Goal: Communication & Community: Share content

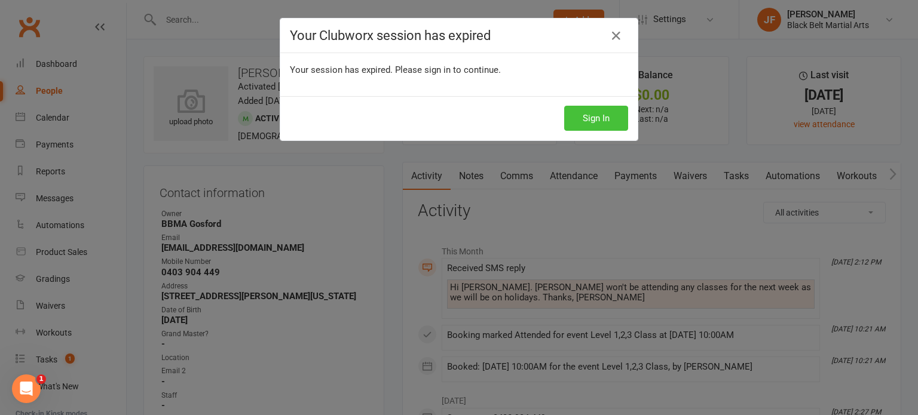
click at [576, 115] on button "Sign In" at bounding box center [596, 118] width 64 height 25
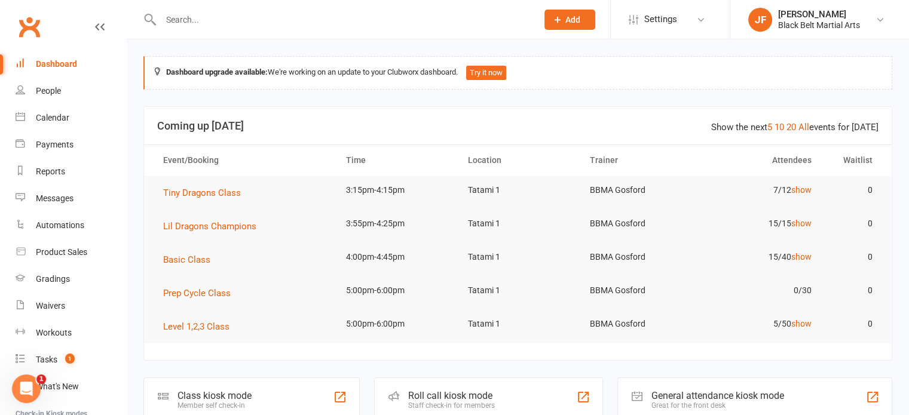
click at [185, 26] on input "text" at bounding box center [343, 19] width 372 height 17
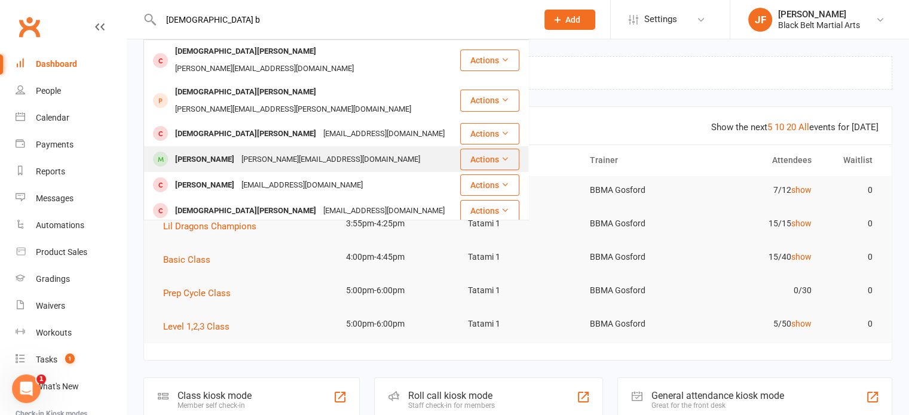
type input "[DEMOGRAPHIC_DATA] b"
click at [192, 151] on div "[PERSON_NAME]" at bounding box center [204, 159] width 66 height 17
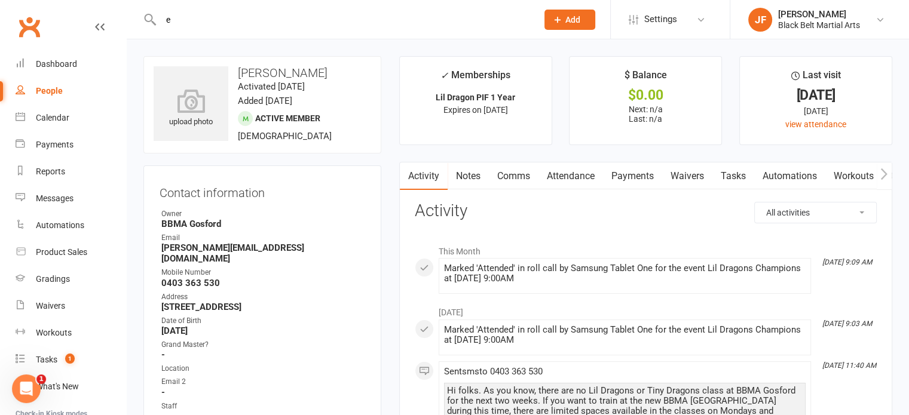
click at [206, 26] on input "e" at bounding box center [343, 19] width 372 height 17
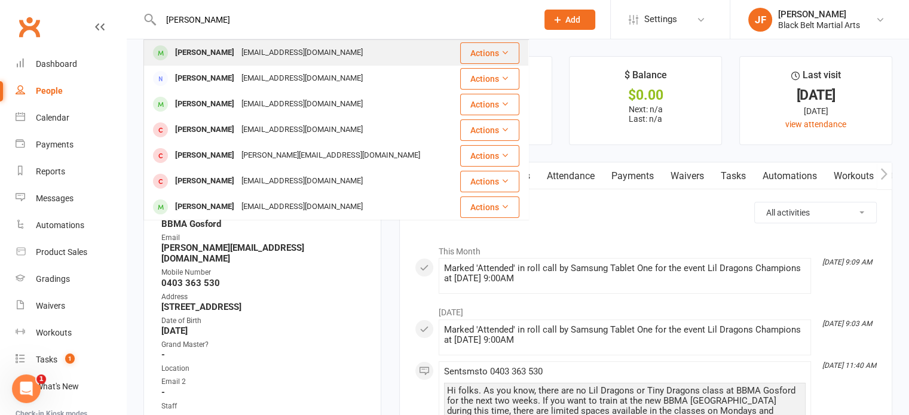
type input "[PERSON_NAME]"
click at [207, 46] on div "[PERSON_NAME]" at bounding box center [204, 52] width 66 height 17
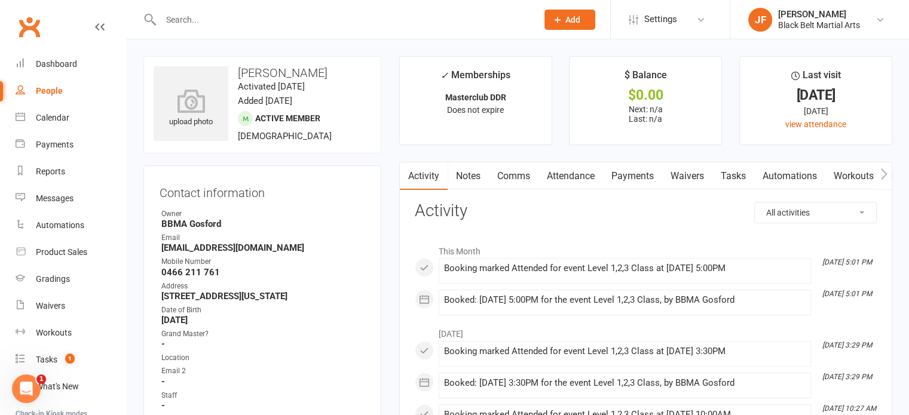
click at [179, 18] on input "text" at bounding box center [343, 19] width 372 height 17
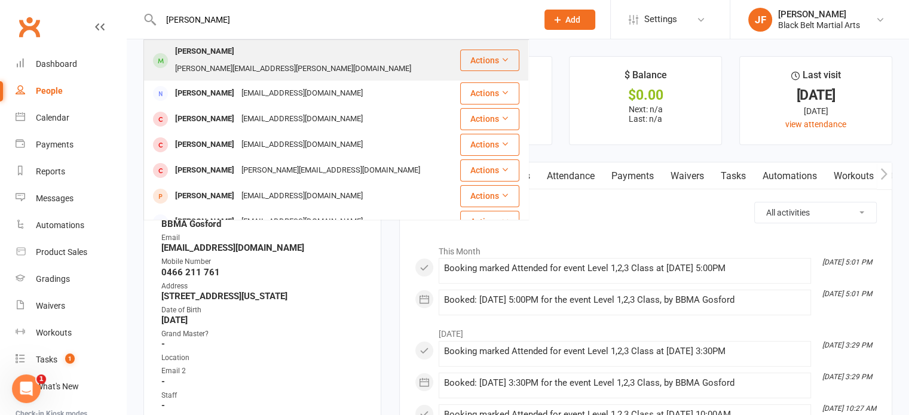
type input "[PERSON_NAME]"
click at [191, 53] on div "[PERSON_NAME]" at bounding box center [204, 51] width 66 height 17
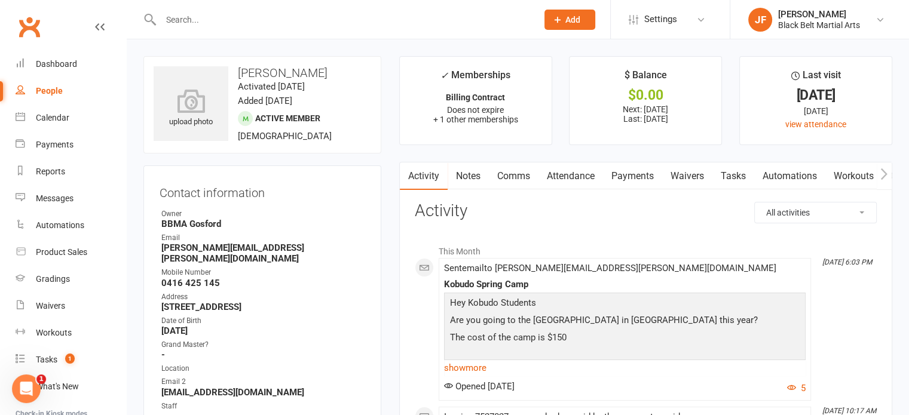
click at [179, 14] on input "text" at bounding box center [343, 19] width 372 height 17
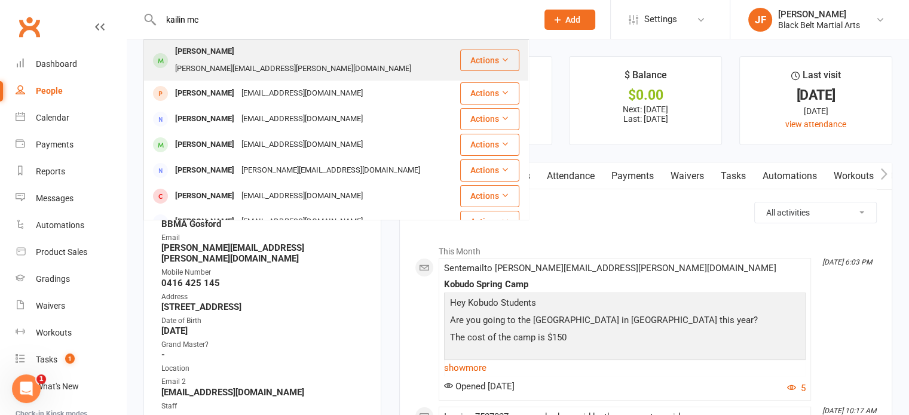
type input "kailin mc"
click at [193, 47] on div "[PERSON_NAME]" at bounding box center [204, 51] width 66 height 17
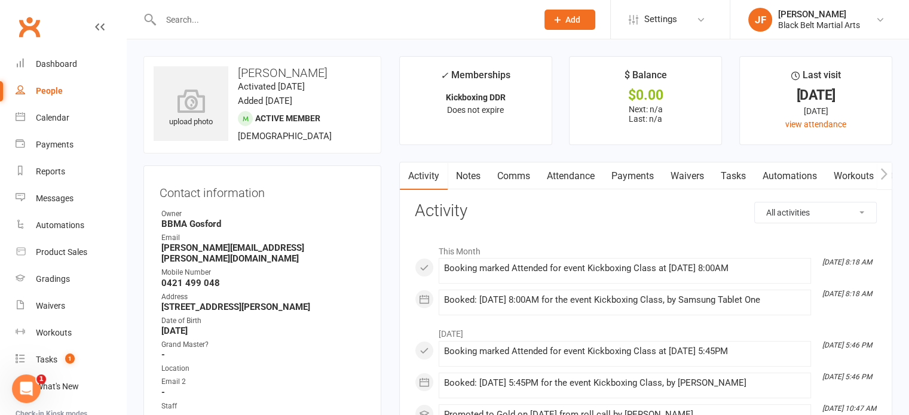
click at [184, 24] on input "text" at bounding box center [343, 19] width 372 height 17
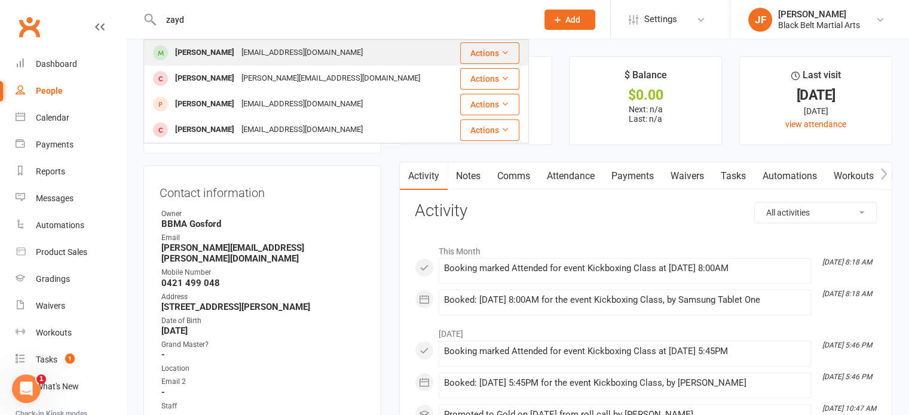
type input "zayd"
click at [199, 51] on div "[PERSON_NAME]" at bounding box center [204, 52] width 66 height 17
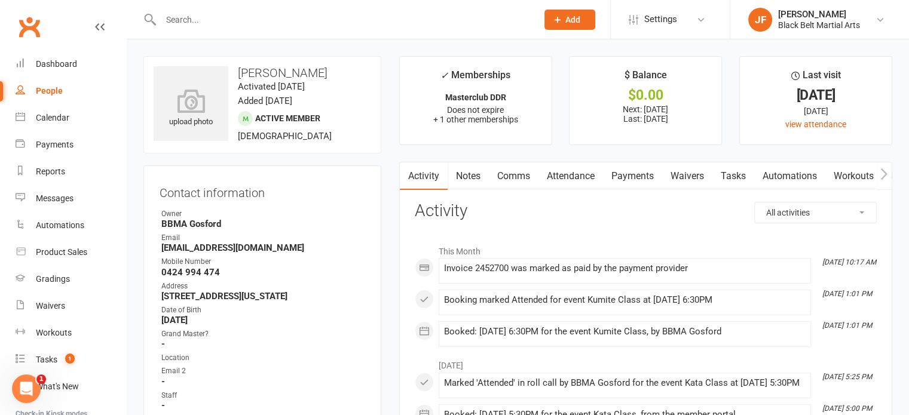
click at [215, 16] on input "text" at bounding box center [343, 19] width 372 height 17
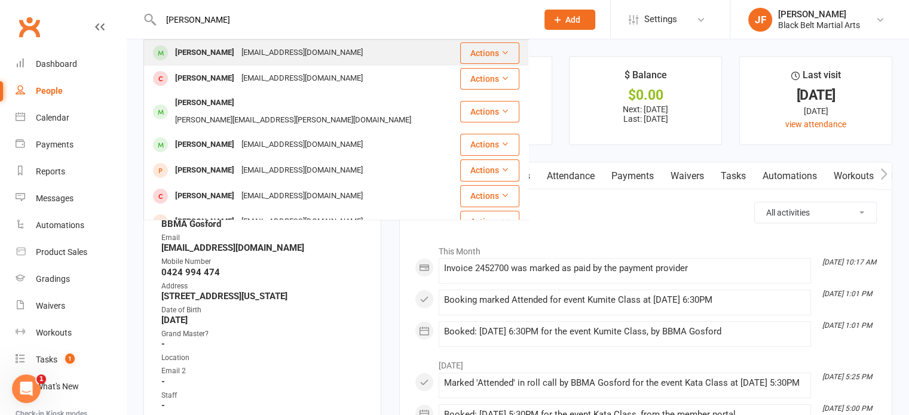
type input "[PERSON_NAME]"
click at [183, 58] on div "[PERSON_NAME]" at bounding box center [204, 52] width 66 height 17
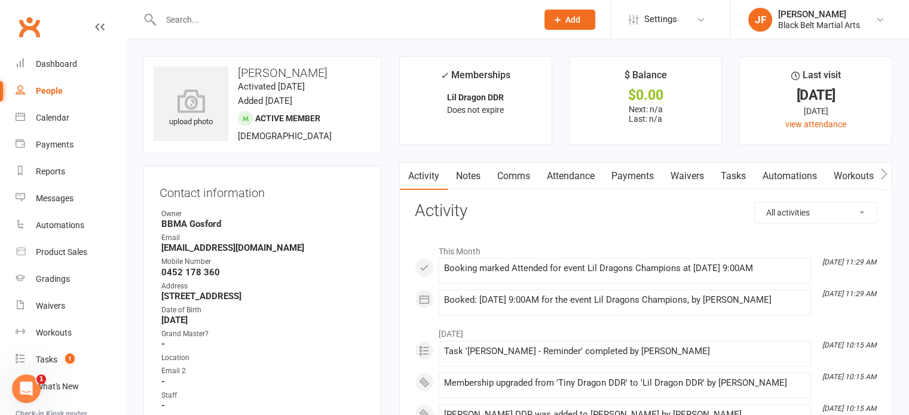
click at [201, 10] on div at bounding box center [335, 19] width 385 height 39
click at [195, 21] on input "s" at bounding box center [343, 19] width 372 height 17
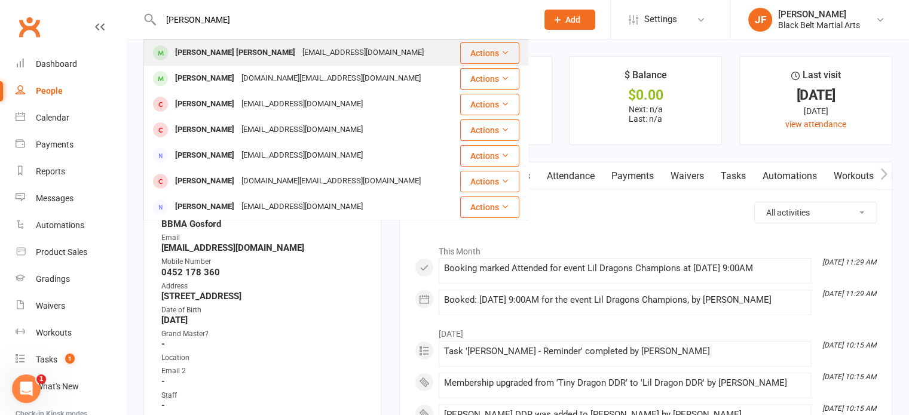
type input "[PERSON_NAME]"
click at [177, 56] on div "[PERSON_NAME] [PERSON_NAME]" at bounding box center [234, 52] width 127 height 17
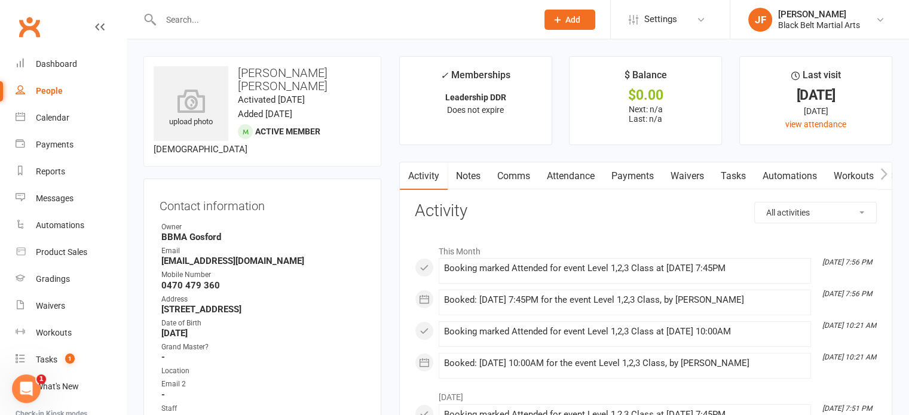
click at [191, 19] on input "text" at bounding box center [343, 19] width 372 height 17
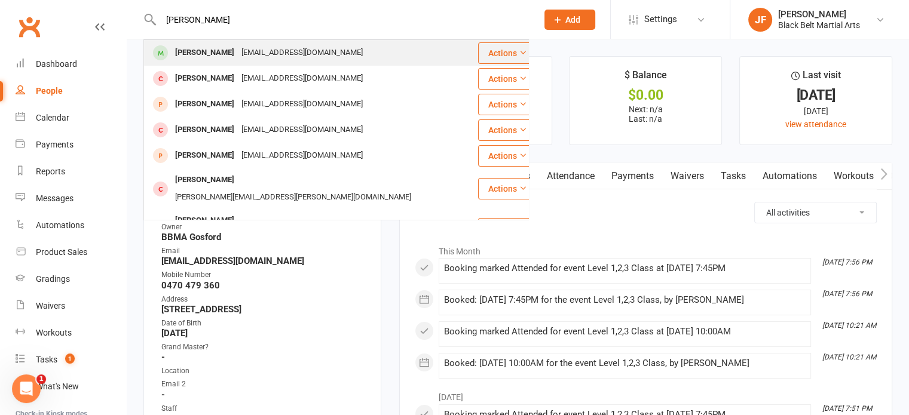
type input "[PERSON_NAME]"
click at [197, 45] on div "[PERSON_NAME]" at bounding box center [204, 52] width 66 height 17
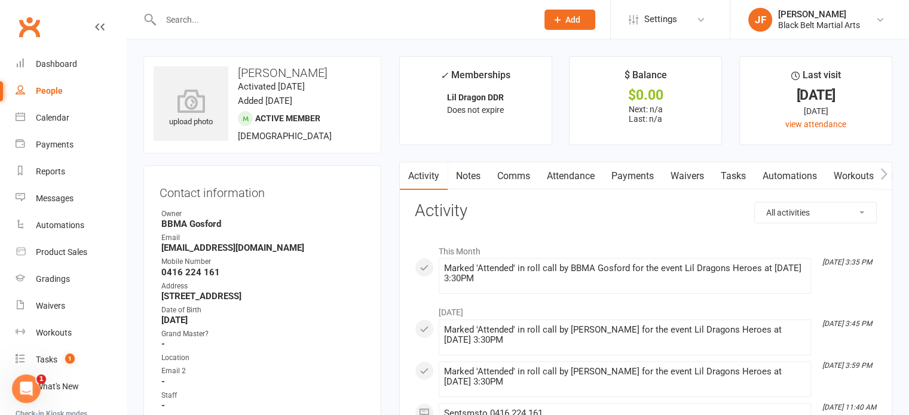
click at [177, 22] on input "text" at bounding box center [343, 19] width 372 height 17
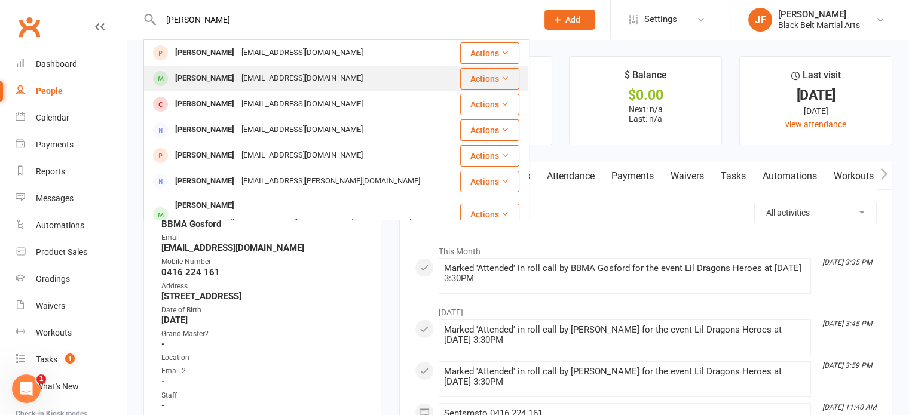
type input "[PERSON_NAME]"
click at [238, 75] on div "[EMAIL_ADDRESS][DOMAIN_NAME]" at bounding box center [302, 78] width 128 height 17
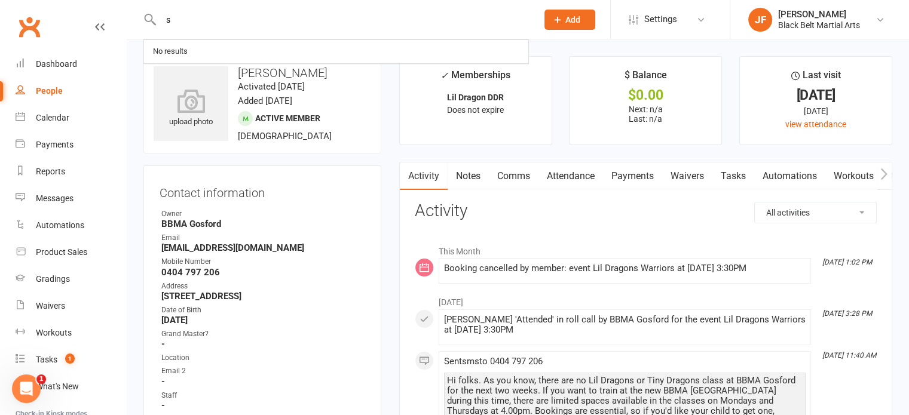
click at [228, 19] on input "s" at bounding box center [343, 19] width 372 height 17
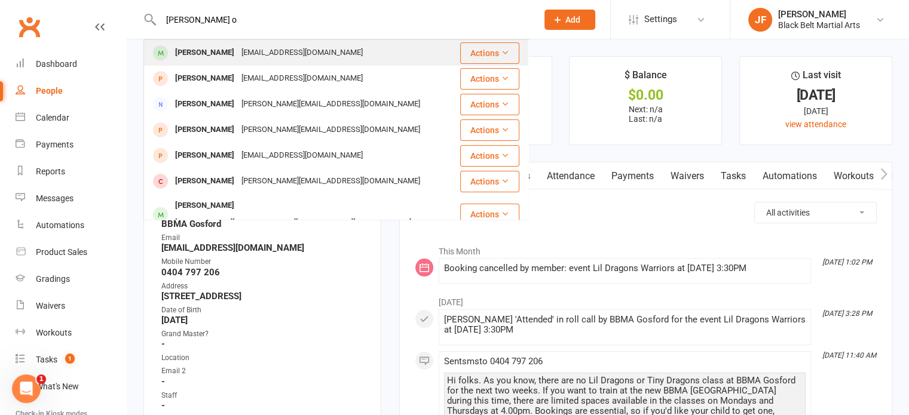
type input "[PERSON_NAME] o"
click at [231, 50] on div "[PERSON_NAME]" at bounding box center [204, 52] width 66 height 17
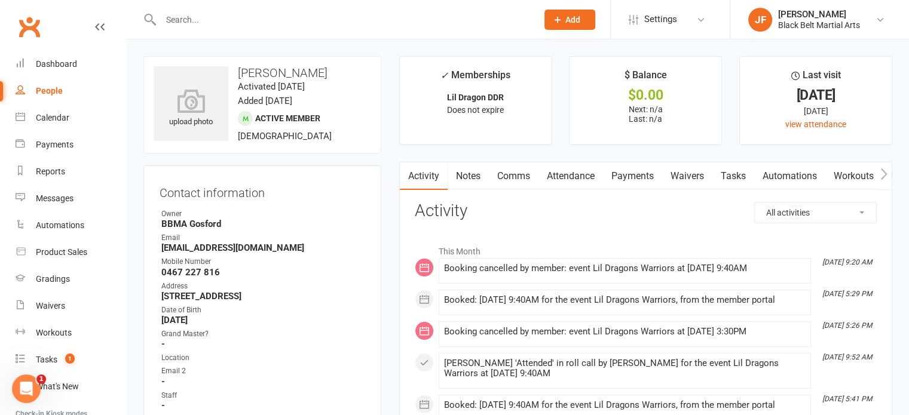
click at [192, 22] on input "text" at bounding box center [343, 19] width 372 height 17
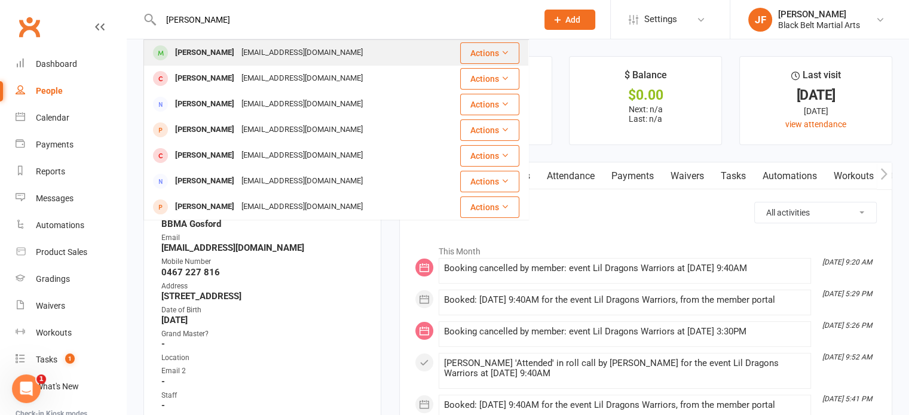
type input "[PERSON_NAME]"
click at [204, 48] on div "[PERSON_NAME]" at bounding box center [204, 52] width 66 height 17
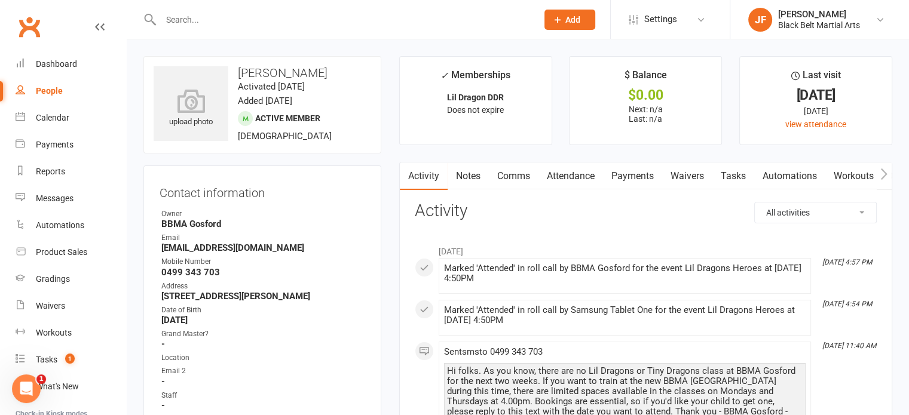
click at [206, 16] on input "text" at bounding box center [343, 19] width 372 height 17
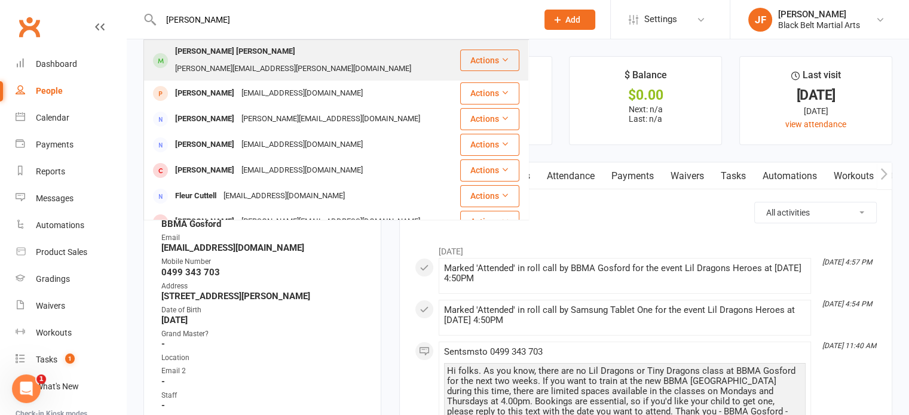
type input "[PERSON_NAME]"
click at [222, 50] on div "[PERSON_NAME] [PERSON_NAME]" at bounding box center [234, 51] width 127 height 17
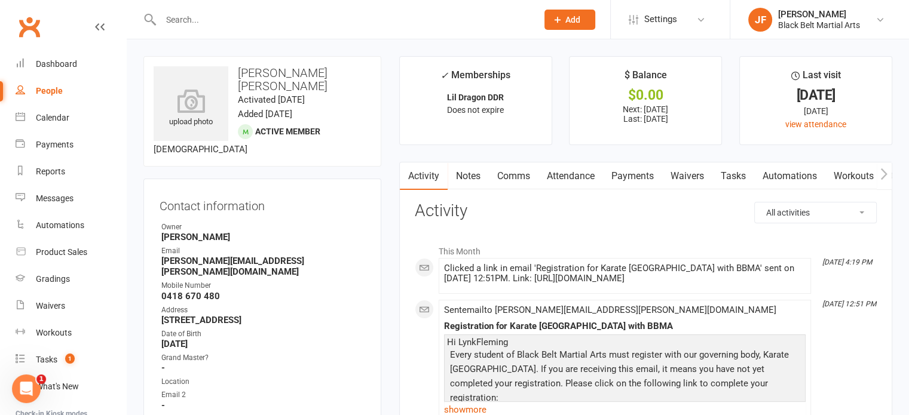
click at [167, 17] on input "text" at bounding box center [343, 19] width 372 height 17
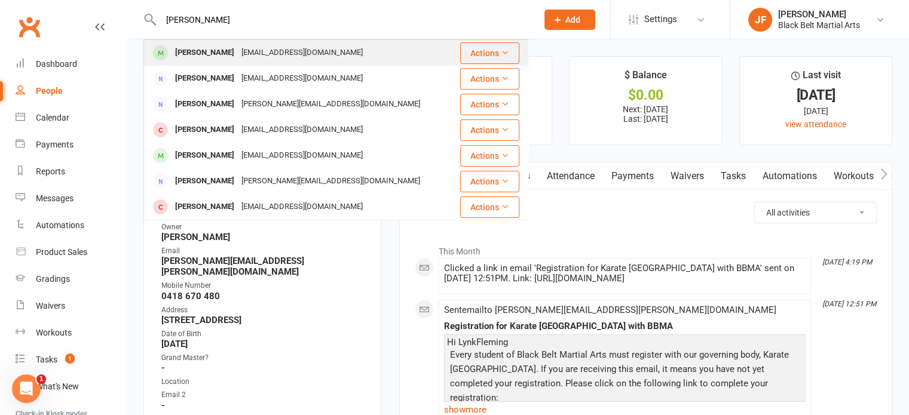
type input "[PERSON_NAME]"
click at [184, 44] on div "[PERSON_NAME]" at bounding box center [204, 52] width 66 height 17
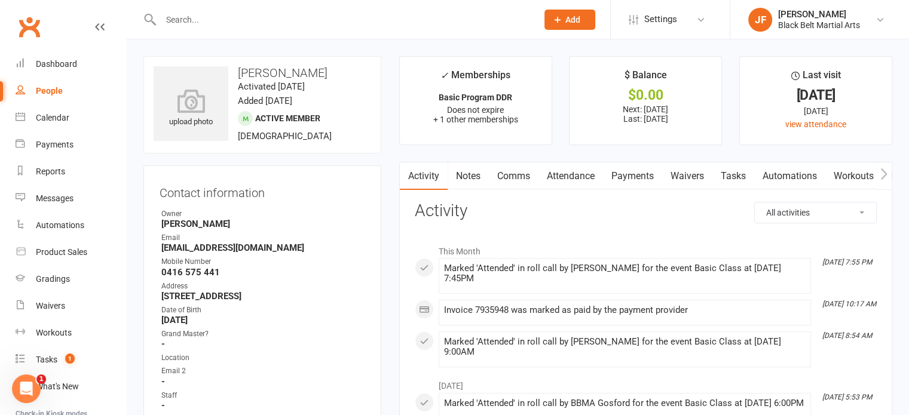
click at [219, 19] on input "text" at bounding box center [343, 19] width 372 height 17
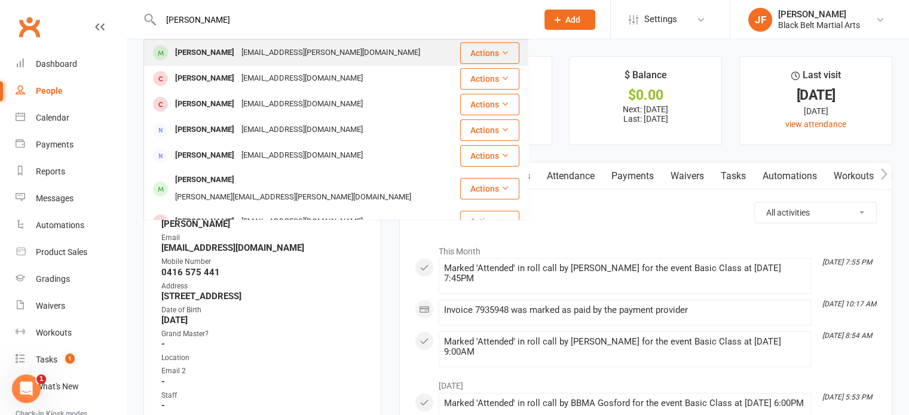
type input "[PERSON_NAME]"
click at [238, 50] on div "[EMAIL_ADDRESS][PERSON_NAME][DOMAIN_NAME]" at bounding box center [331, 52] width 186 height 17
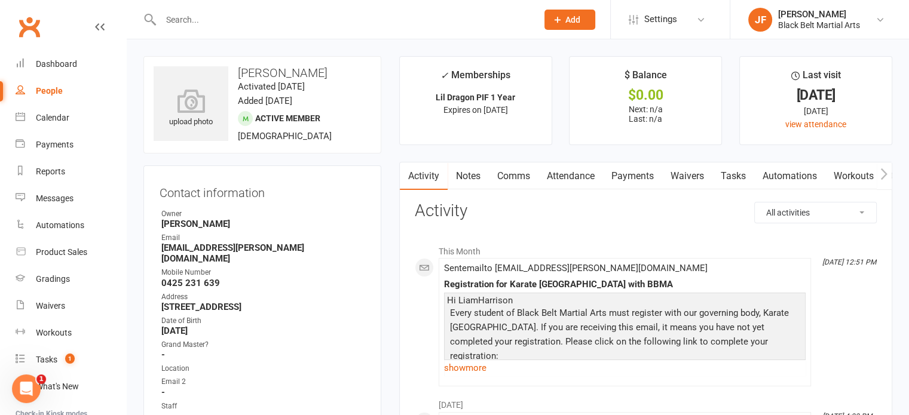
click at [189, 21] on input "text" at bounding box center [343, 19] width 372 height 17
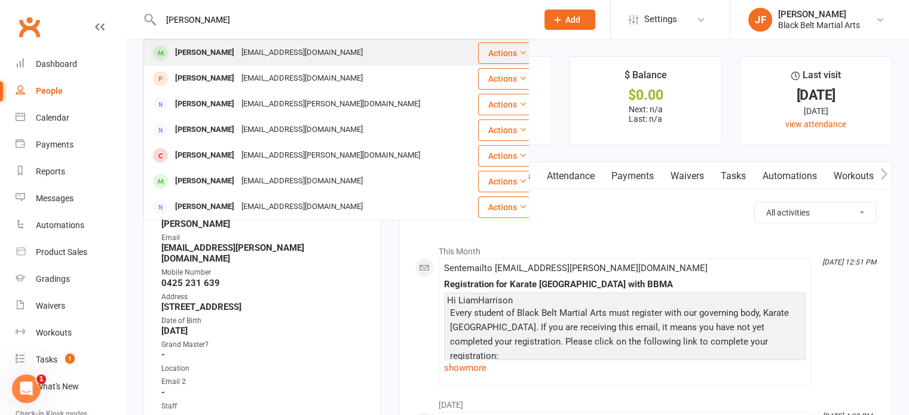
type input "[PERSON_NAME]"
click at [208, 57] on div "[PERSON_NAME]" at bounding box center [204, 52] width 66 height 17
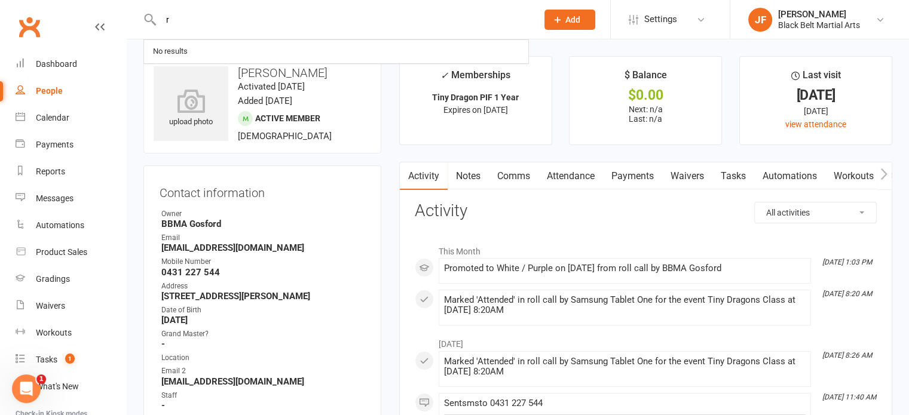
click at [180, 21] on input "r" at bounding box center [343, 19] width 372 height 17
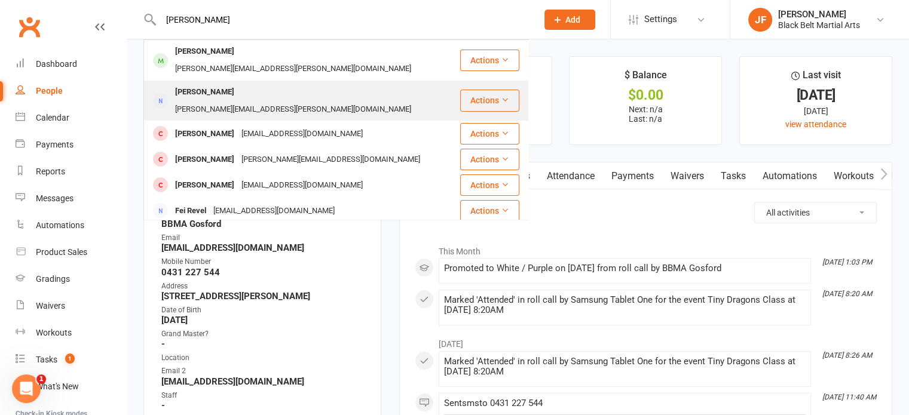
type input "[PERSON_NAME]"
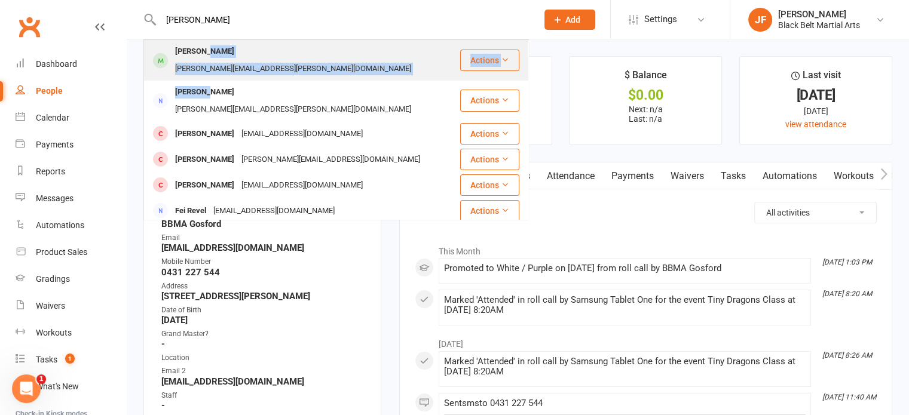
drag, startPoint x: 206, startPoint y: 66, endPoint x: 208, endPoint y: 57, distance: 9.9
click at [208, 57] on tbody "Reece Fenton [EMAIL_ADDRESS][PERSON_NAME][DOMAIN_NAME] Actions [PERSON_NAME] [P…" at bounding box center [336, 313] width 384 height 547
click at [208, 57] on div "[PERSON_NAME]" at bounding box center [204, 51] width 66 height 17
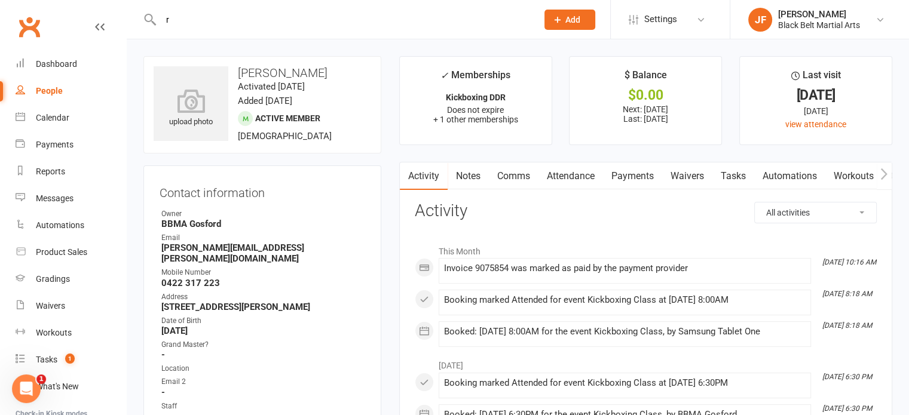
click at [170, 19] on input "r" at bounding box center [343, 19] width 372 height 17
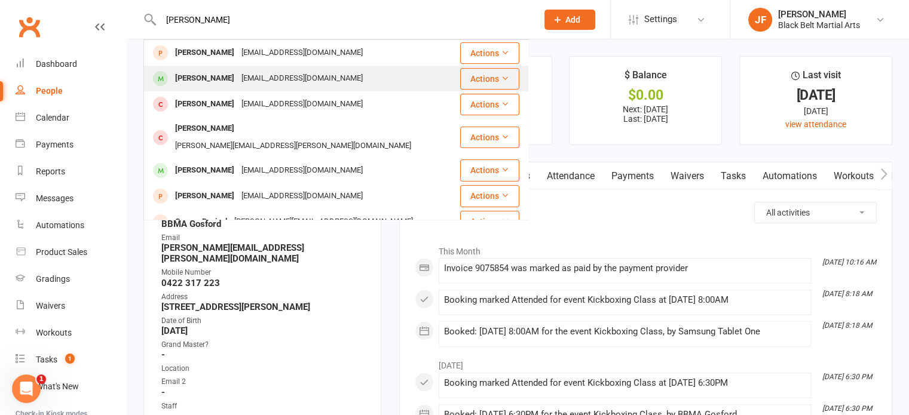
type input "[PERSON_NAME]"
click at [238, 83] on div "[EMAIL_ADDRESS][DOMAIN_NAME]" at bounding box center [302, 78] width 128 height 17
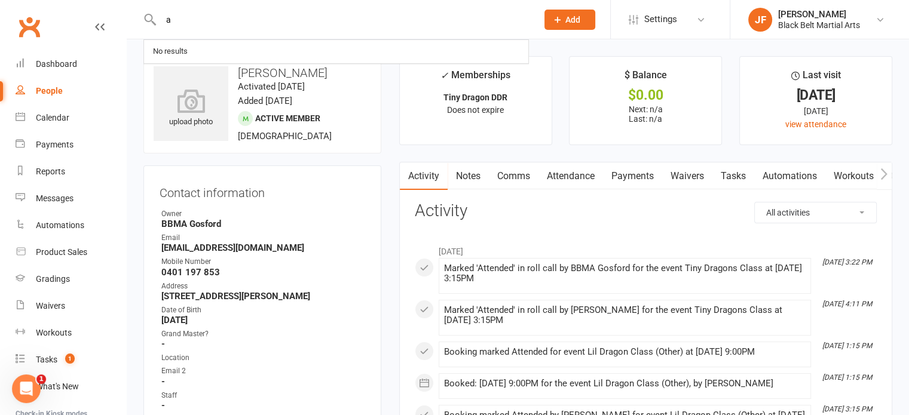
click at [183, 17] on input "a" at bounding box center [343, 19] width 372 height 17
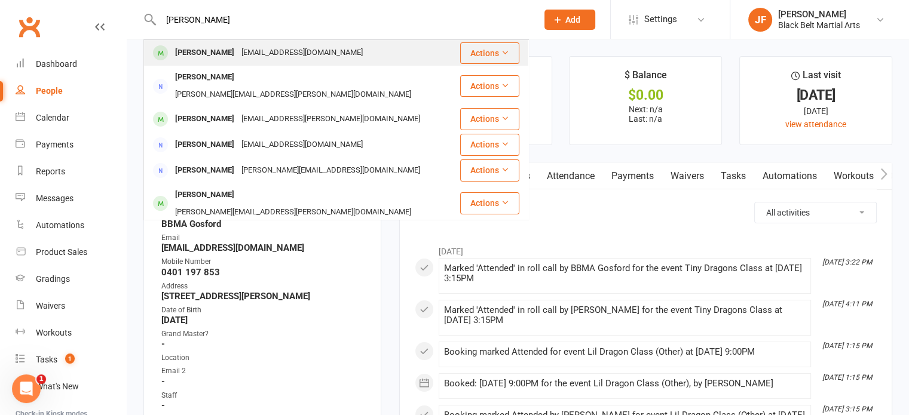
type input "[PERSON_NAME]"
click at [250, 51] on div "[EMAIL_ADDRESS][DOMAIN_NAME]" at bounding box center [302, 52] width 128 height 17
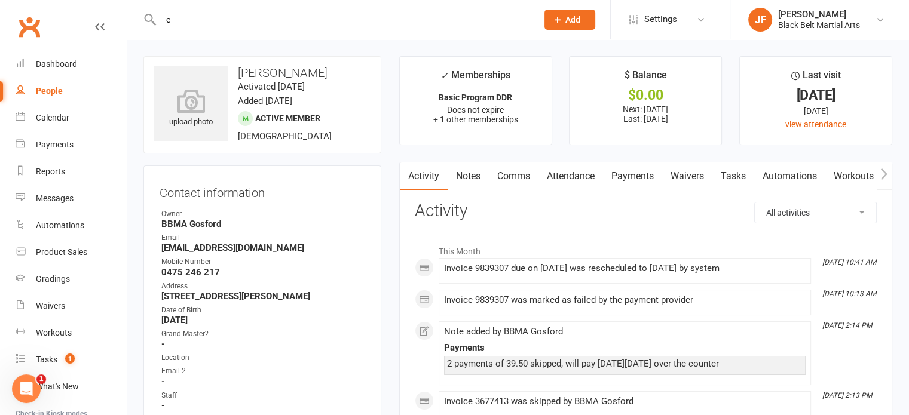
click at [182, 22] on input "e" at bounding box center [343, 19] width 372 height 17
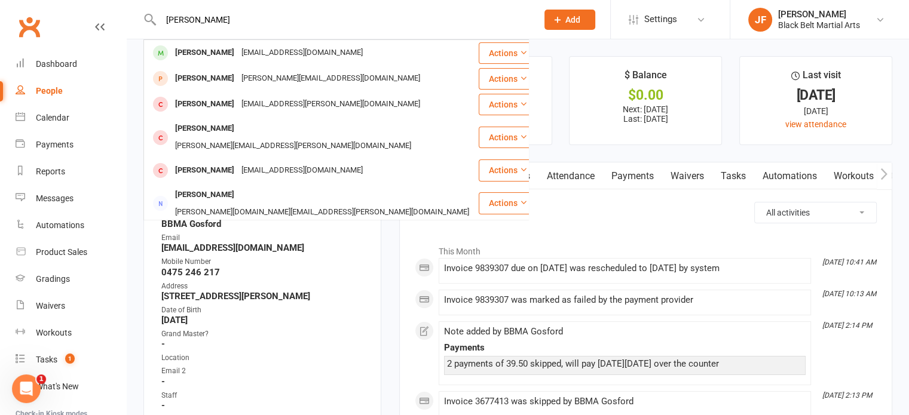
type input "[PERSON_NAME]"
click at [192, 53] on div "[PERSON_NAME]" at bounding box center [204, 52] width 66 height 17
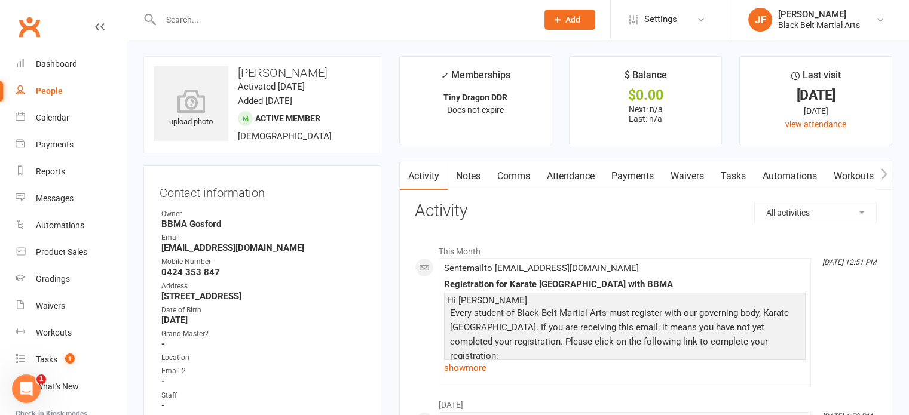
click at [181, 17] on input "text" at bounding box center [343, 19] width 372 height 17
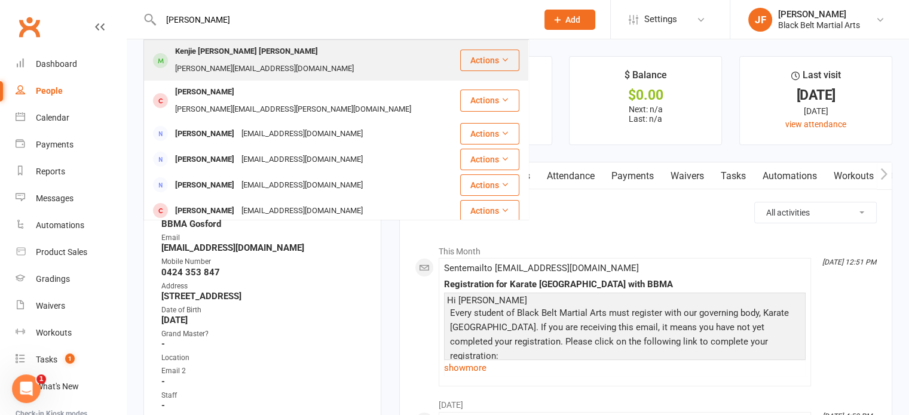
type input "[PERSON_NAME]"
click at [311, 60] on div "[PERSON_NAME][EMAIL_ADDRESS][DOMAIN_NAME]" at bounding box center [264, 68] width 186 height 17
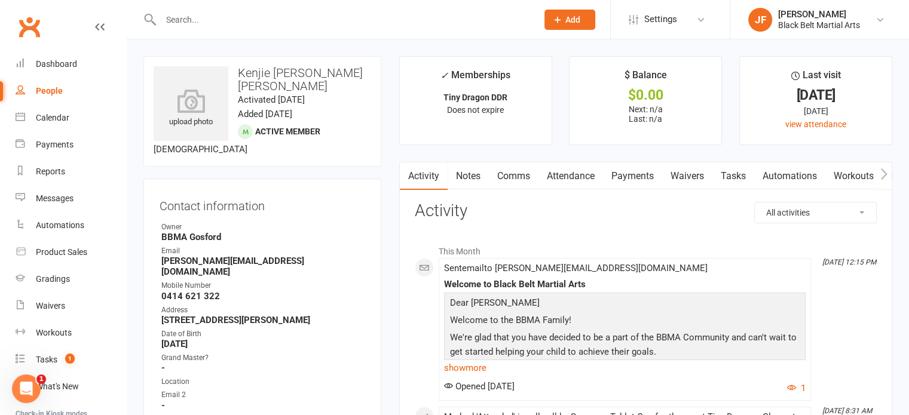
click at [189, 29] on div at bounding box center [335, 19] width 385 height 39
click at [189, 24] on input "a" at bounding box center [343, 19] width 372 height 17
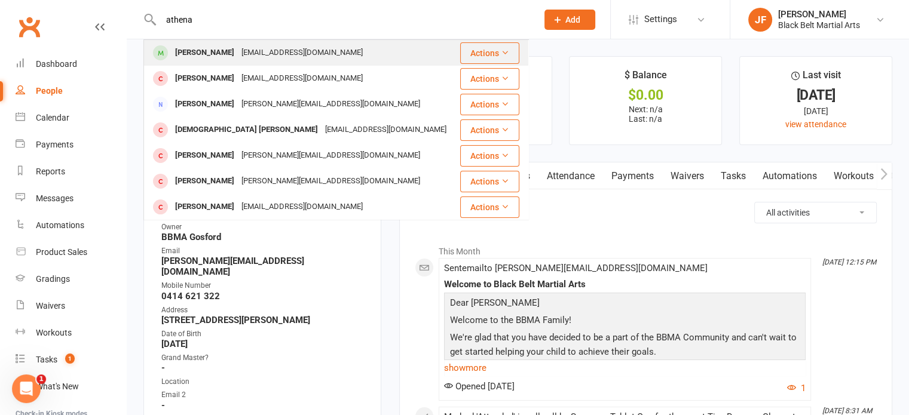
type input "athena"
click at [213, 56] on div "[PERSON_NAME]" at bounding box center [204, 52] width 66 height 17
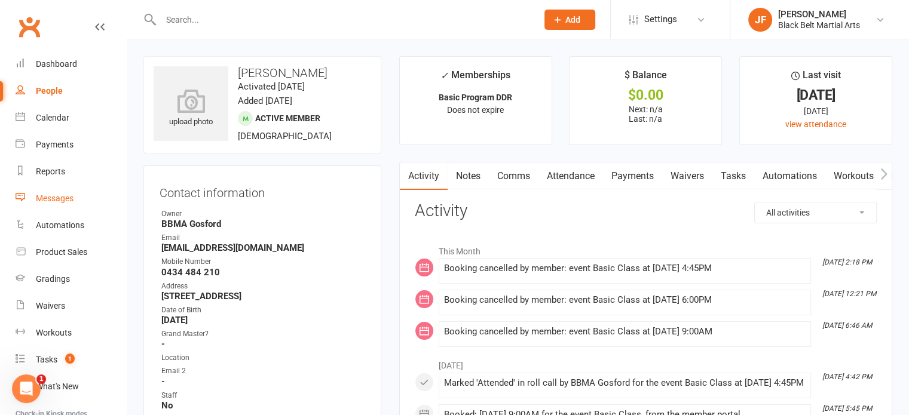
click at [49, 205] on link "Messages" at bounding box center [71, 198] width 111 height 27
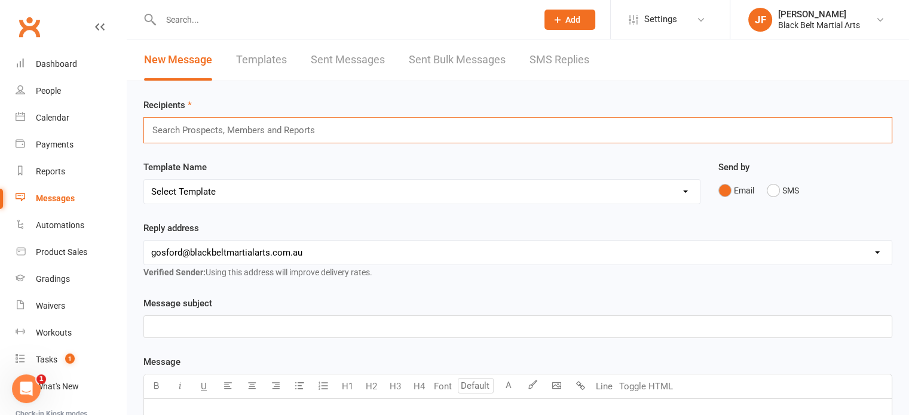
click at [196, 127] on input "text" at bounding box center [238, 130] width 175 height 16
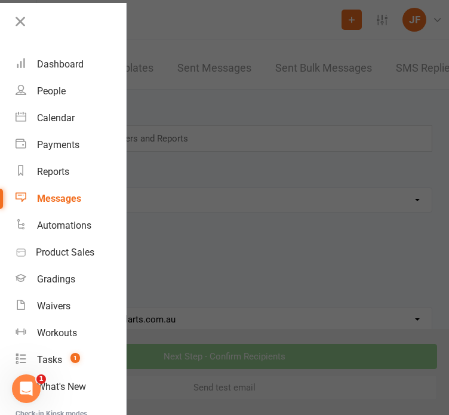
click at [186, 133] on div at bounding box center [224, 207] width 449 height 415
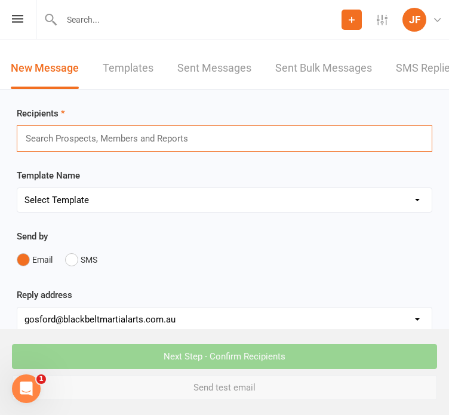
click at [170, 137] on input "text" at bounding box center [111, 139] width 175 height 16
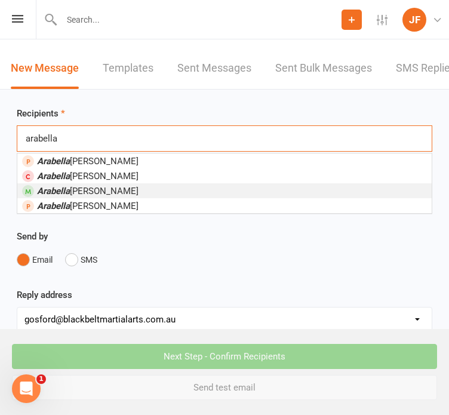
type input "arabella"
click at [115, 192] on li "[PERSON_NAME]" at bounding box center [224, 190] width 415 height 15
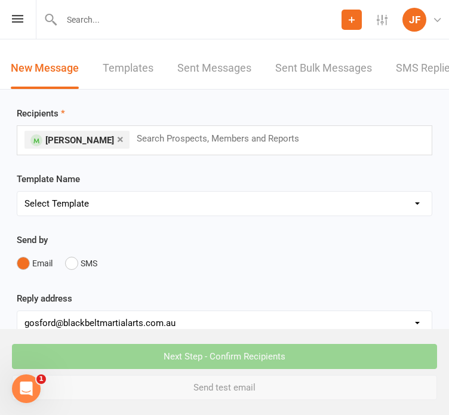
click at [158, 133] on input "text" at bounding box center [223, 139] width 175 height 16
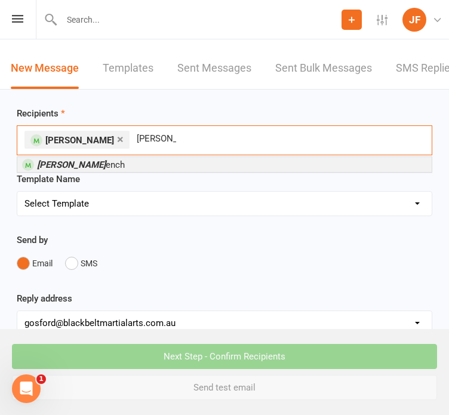
type input "[PERSON_NAME]"
click at [122, 161] on li "[PERSON_NAME] ench" at bounding box center [224, 164] width 415 height 15
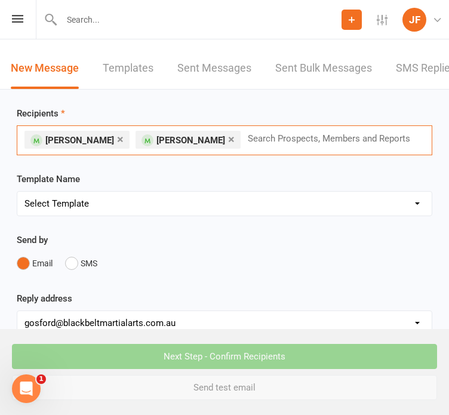
click at [275, 133] on input "text" at bounding box center [334, 139] width 175 height 16
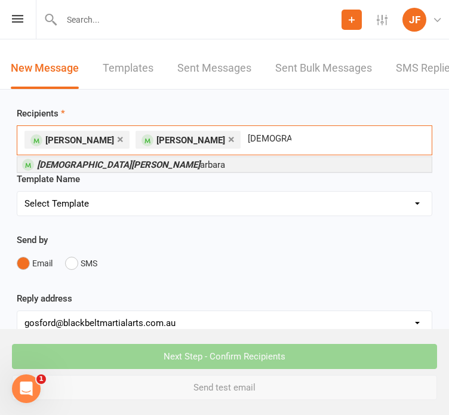
type input "[DEMOGRAPHIC_DATA] b"
click at [191, 163] on li "[PERSON_NAME]" at bounding box center [224, 164] width 415 height 15
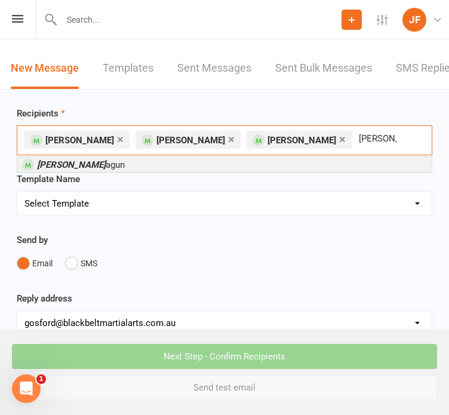
type input "[PERSON_NAME]"
click at [136, 165] on li "[PERSON_NAME]" at bounding box center [224, 164] width 415 height 15
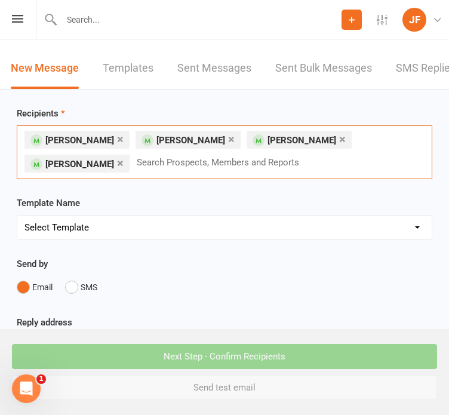
click at [136, 169] on input "text" at bounding box center [223, 163] width 175 height 16
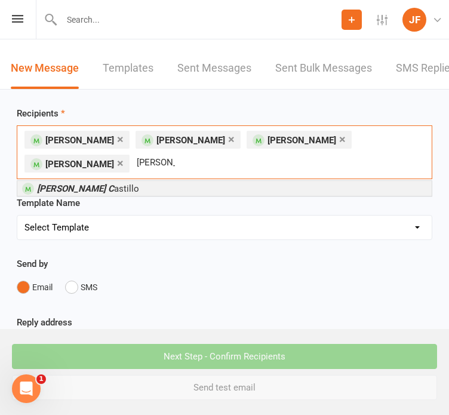
type input "[PERSON_NAME] c"
click at [124, 188] on li "[PERSON_NAME]" at bounding box center [224, 188] width 415 height 15
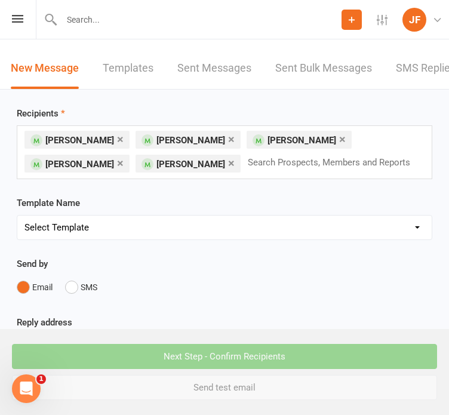
click at [247, 168] on input "text" at bounding box center [334, 163] width 175 height 16
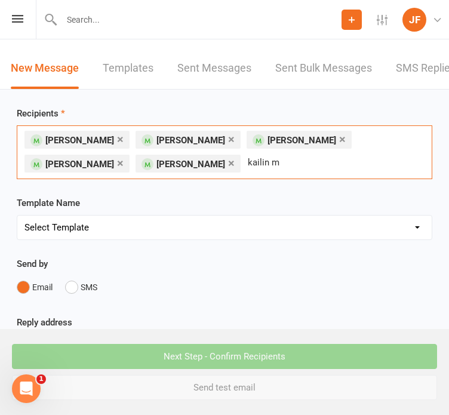
type input "kailin mc"
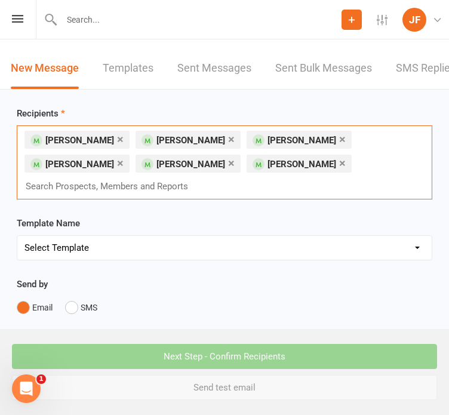
click at [87, 186] on input "text" at bounding box center [111, 187] width 175 height 16
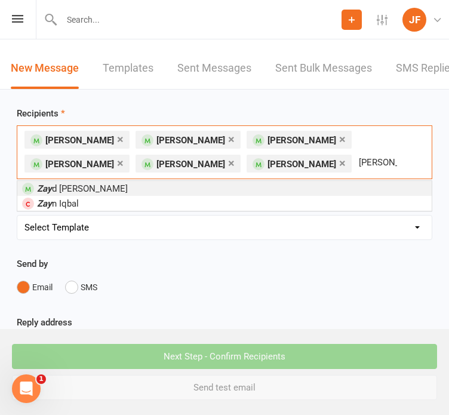
type input "[PERSON_NAME]"
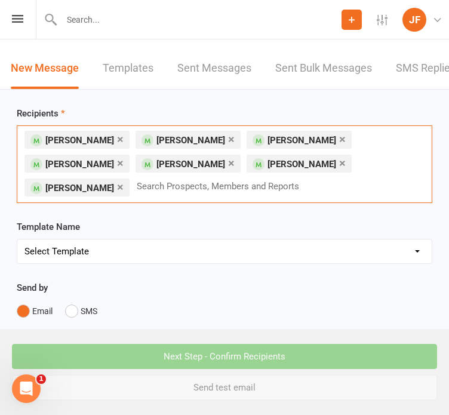
click at [136, 189] on input "text" at bounding box center [223, 187] width 175 height 16
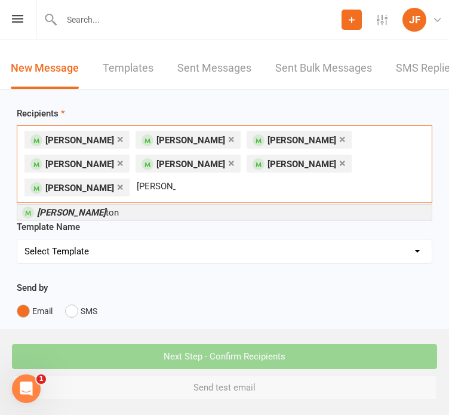
type input "[PERSON_NAME]"
click at [93, 205] on li "[PERSON_NAME] ton" at bounding box center [224, 212] width 415 height 15
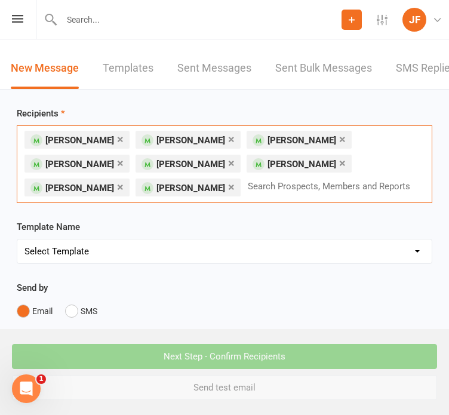
click at [247, 192] on input "text" at bounding box center [334, 187] width 175 height 16
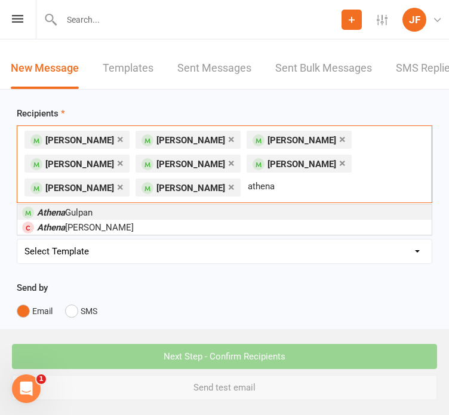
type input "athena"
click at [141, 209] on li "[PERSON_NAME]" at bounding box center [224, 212] width 415 height 15
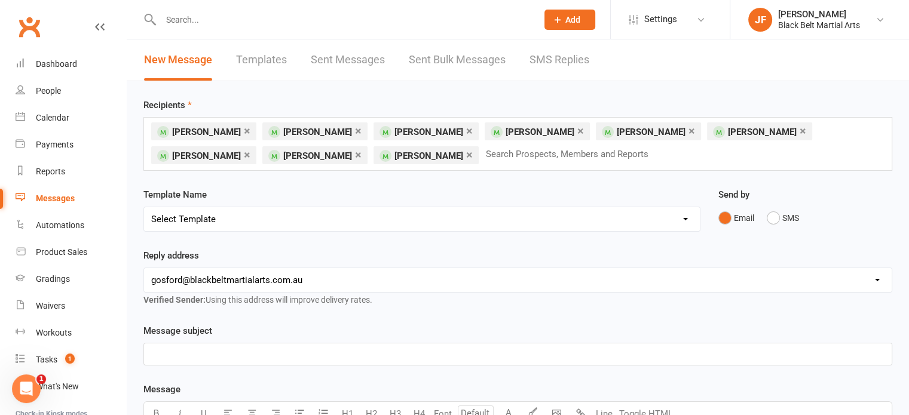
click at [396, 215] on select "Select Template [Email] Active Kids Voucher [Email] Black Belt Camp [Email] Bla…" at bounding box center [422, 219] width 556 height 24
select select "31"
click at [144, 207] on select "Select Template [Email] Active Kids Voucher [Email] Black Belt Camp [Email] Bla…" at bounding box center [422, 219] width 556 height 24
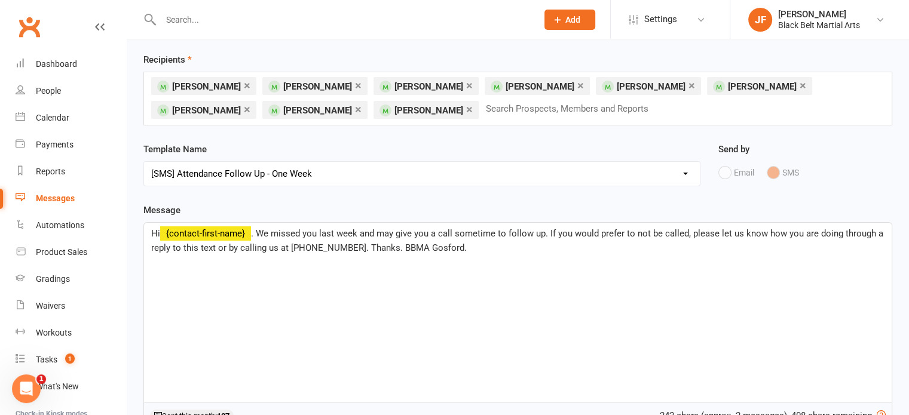
scroll to position [45, 0]
click at [258, 234] on span ". We missed you last week and may give you a call sometime to follow up. If you…" at bounding box center [518, 241] width 734 height 25
click at [415, 250] on span ". We missed you last week and may give you a call sometime to follow up. If you…" at bounding box center [518, 241] width 734 height 25
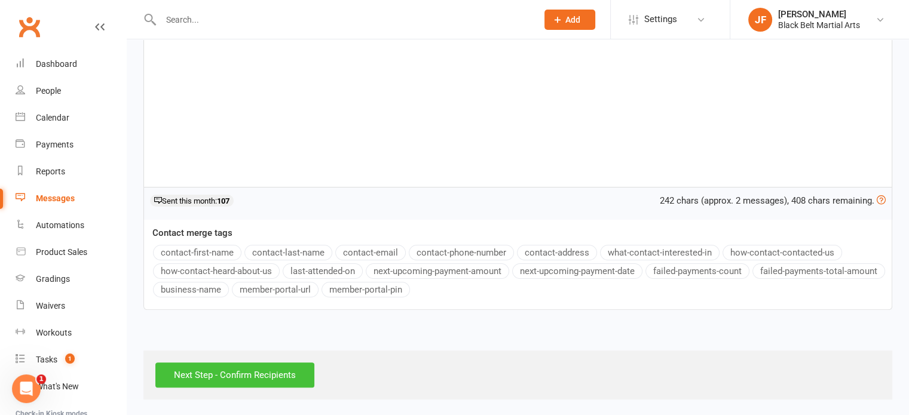
click at [263, 379] on input "Next Step - Confirm Recipients" at bounding box center [234, 375] width 159 height 25
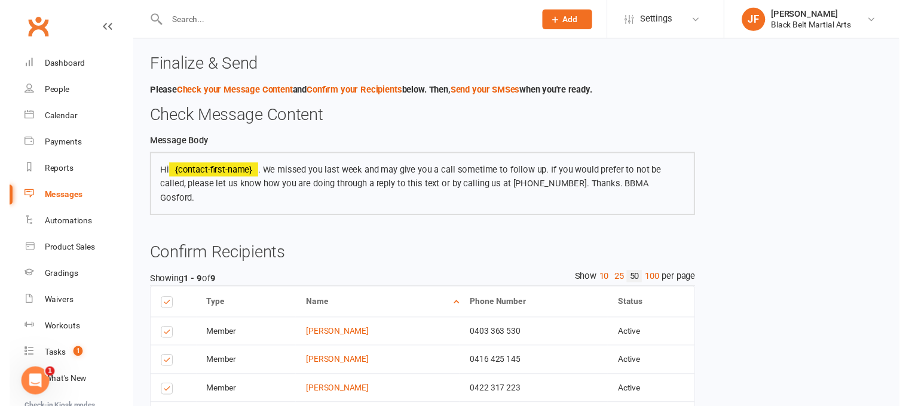
scroll to position [258, 0]
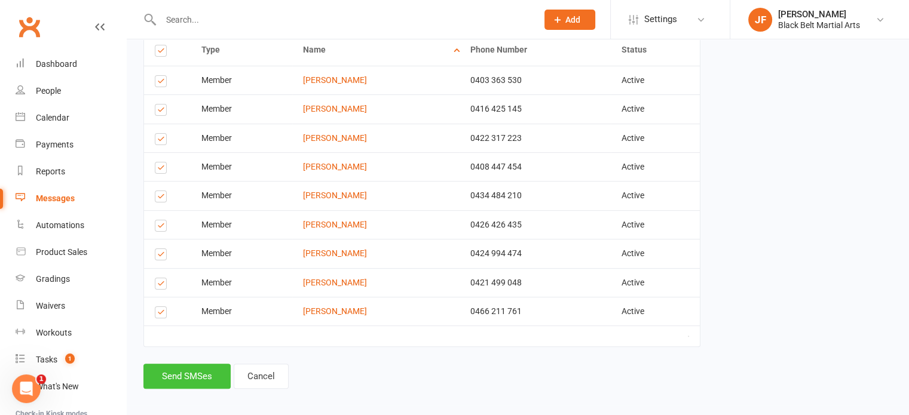
click at [219, 373] on button "Send SMSes" at bounding box center [186, 376] width 87 height 25
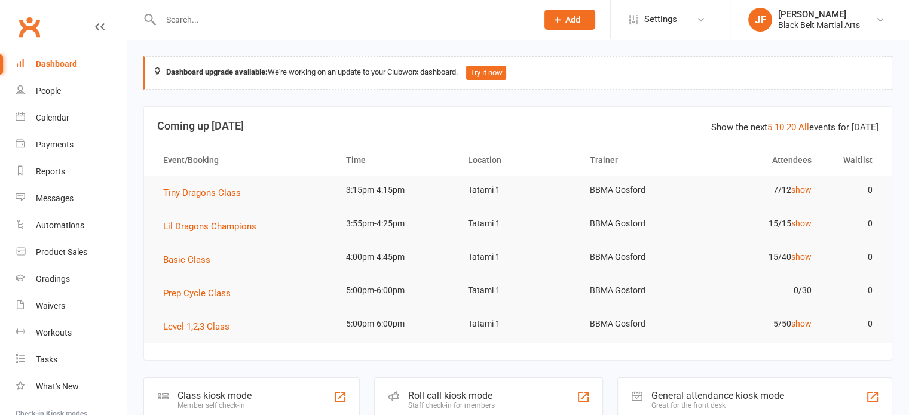
click at [200, 19] on input "text" at bounding box center [343, 19] width 372 height 17
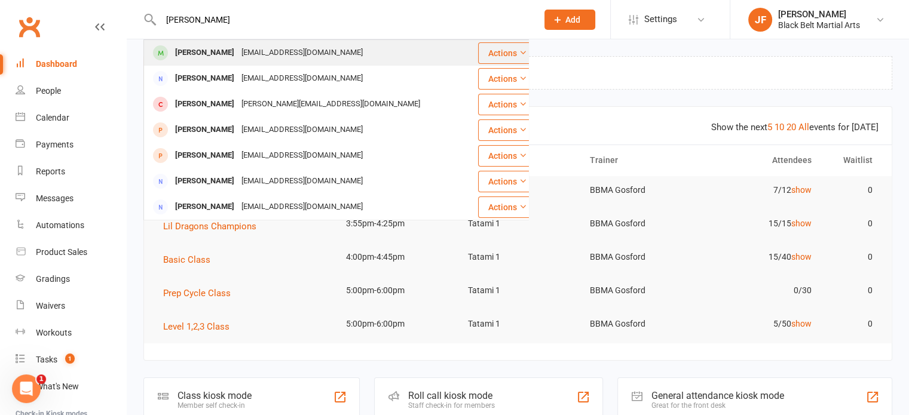
type input "[PERSON_NAME]"
click at [242, 59] on div "[EMAIL_ADDRESS][DOMAIN_NAME]" at bounding box center [302, 52] width 128 height 17
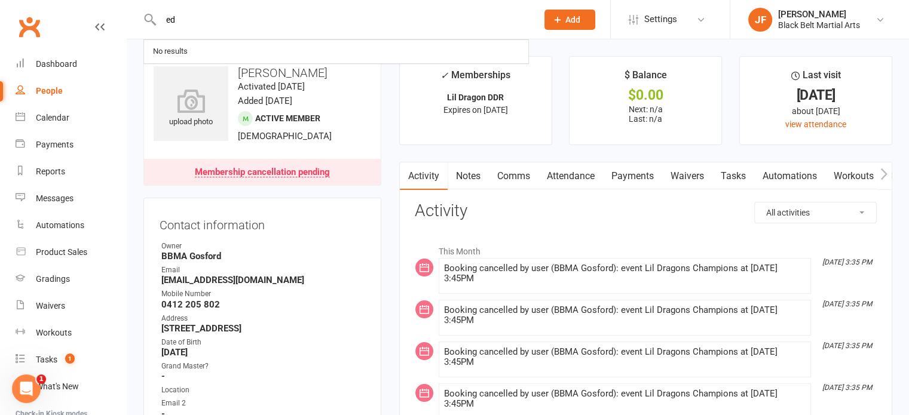
click at [175, 17] on input "ed" at bounding box center [343, 19] width 372 height 17
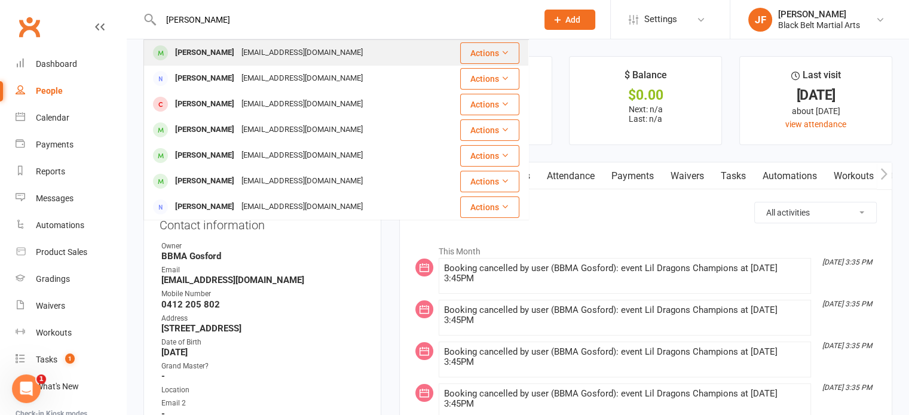
type input "[PERSON_NAME]"
click at [196, 51] on div "Edwin Parsons" at bounding box center [204, 52] width 66 height 17
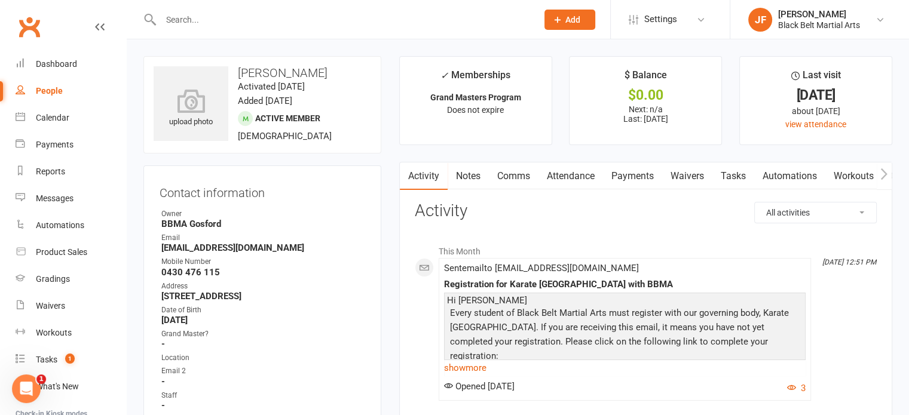
click at [194, 19] on input "text" at bounding box center [343, 19] width 372 height 17
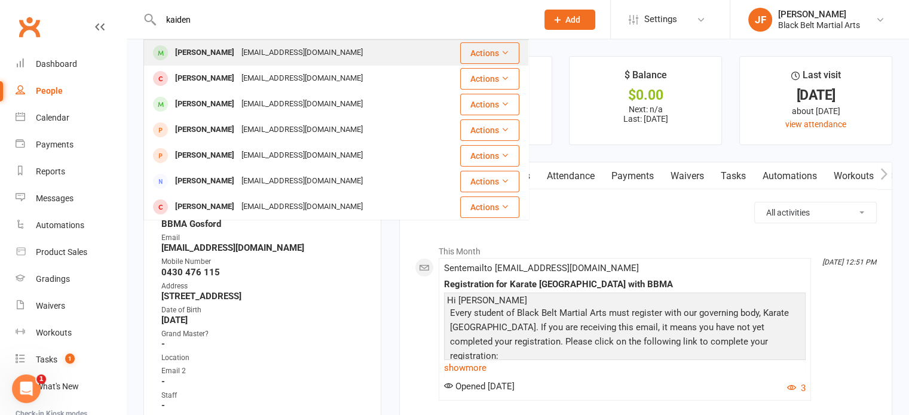
type input "kaiden"
click at [220, 54] on div "[PERSON_NAME]" at bounding box center [204, 52] width 66 height 17
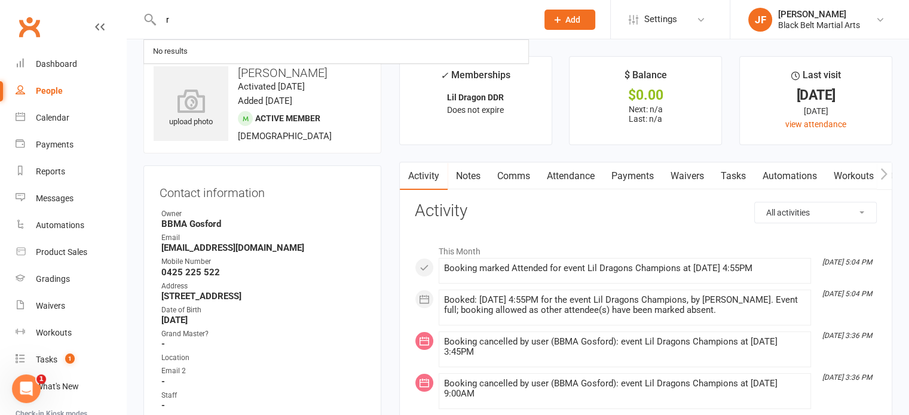
click at [179, 19] on input "r" at bounding box center [343, 19] width 372 height 17
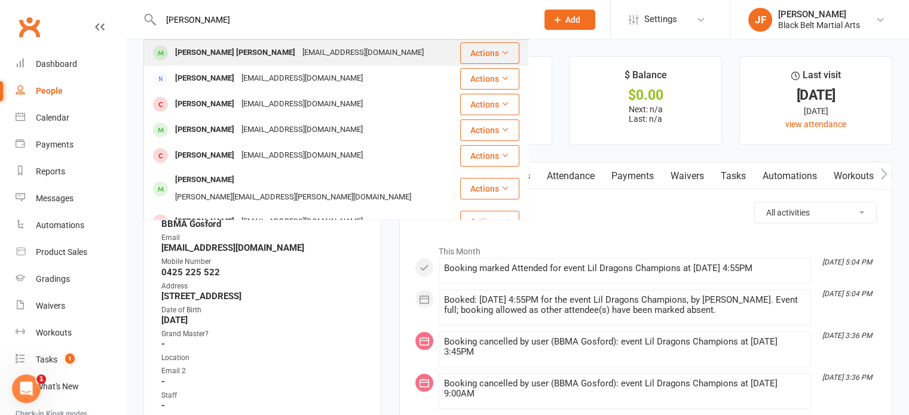
type input "reevan"
click at [196, 51] on div "Reevan Rana Magar" at bounding box center [234, 52] width 127 height 17
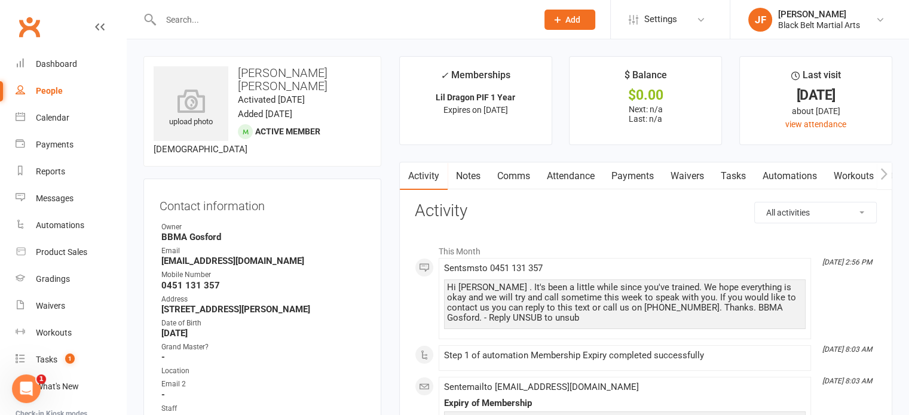
click at [191, 21] on input "text" at bounding box center [343, 19] width 372 height 17
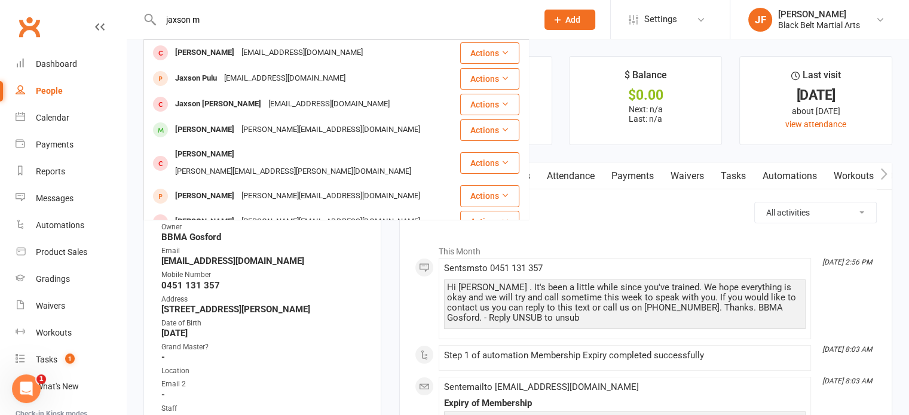
type input "jaxson m"
click at [204, 55] on div "Jaxson Lee" at bounding box center [204, 52] width 66 height 17
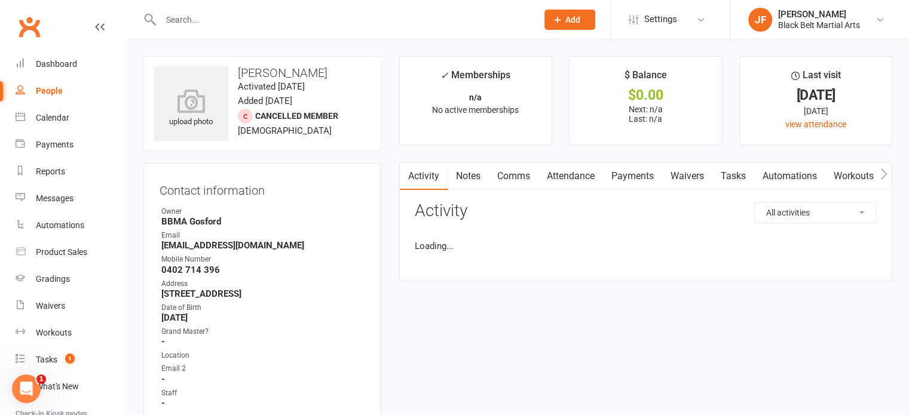
click at [210, 27] on input "text" at bounding box center [343, 19] width 372 height 17
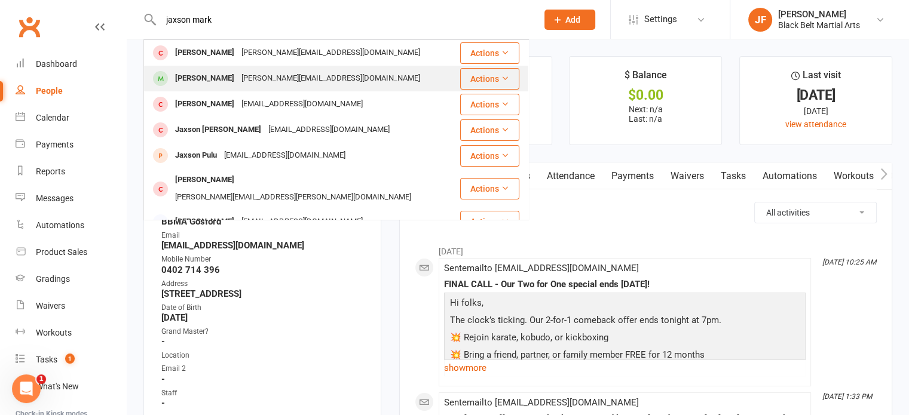
type input "jaxson mark"
click at [216, 71] on div "Jaxson Markham" at bounding box center [204, 78] width 66 height 17
